Goal: Task Accomplishment & Management: Manage account settings

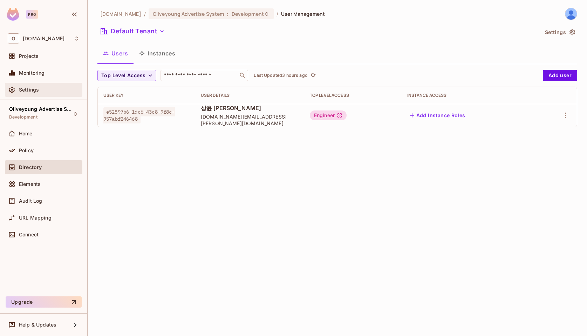
click at [30, 95] on div "Settings" at bounding box center [43, 90] width 77 height 14
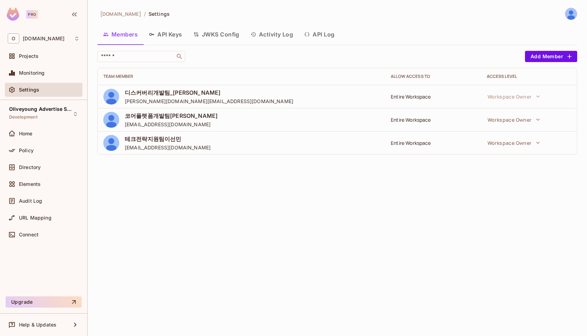
click at [173, 32] on button "API Keys" at bounding box center [165, 35] width 44 height 18
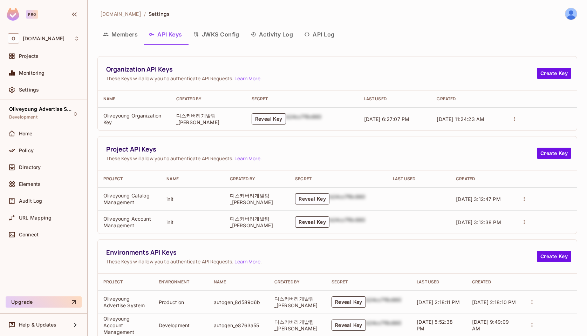
scroll to position [109, 0]
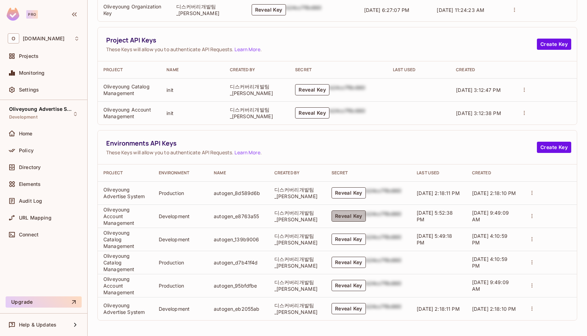
click at [344, 217] on button "Reveal Key" at bounding box center [348, 215] width 34 height 11
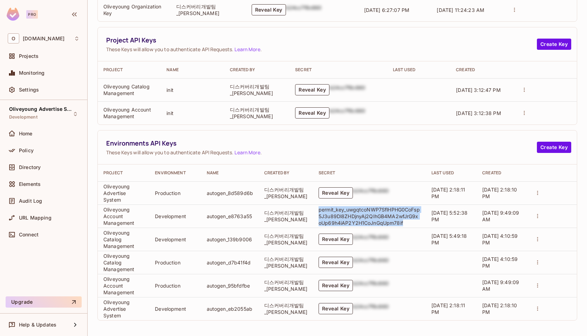
drag, startPoint x: 316, startPoint y: 210, endPoint x: 403, endPoint y: 222, distance: 87.8
click at [403, 222] on p "permit_key_uwgqtcoNWP7SflHPHG0CoFsp5J3u89Dl8ZHDjnyAj2QIhGB4MA2wfJrG9xoUp69h4iAP…" at bounding box center [369, 216] width 102 height 20
click at [334, 308] on button "Reveal Key" at bounding box center [335, 308] width 34 height 11
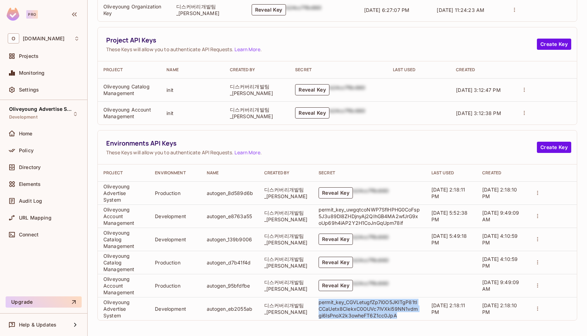
drag, startPoint x: 314, startPoint y: 302, endPoint x: 395, endPoint y: 317, distance: 82.7
click at [395, 317] on td "permit_key_CGVLetugfZp7l0O5JKITgP81tlCCaUetx8CIekxC0OUVc7lVXki59NN1vdmgi6lsPnoX…" at bounding box center [369, 308] width 113 height 23
copy p "permit_key_CGVLetugfZp7l0O5JKITgP81tlCCaUetx8CIekxC0OUVc7lVXki59NN1vdmgi6lsPnoX…"
